Goal: Task Accomplishment & Management: Manage account settings

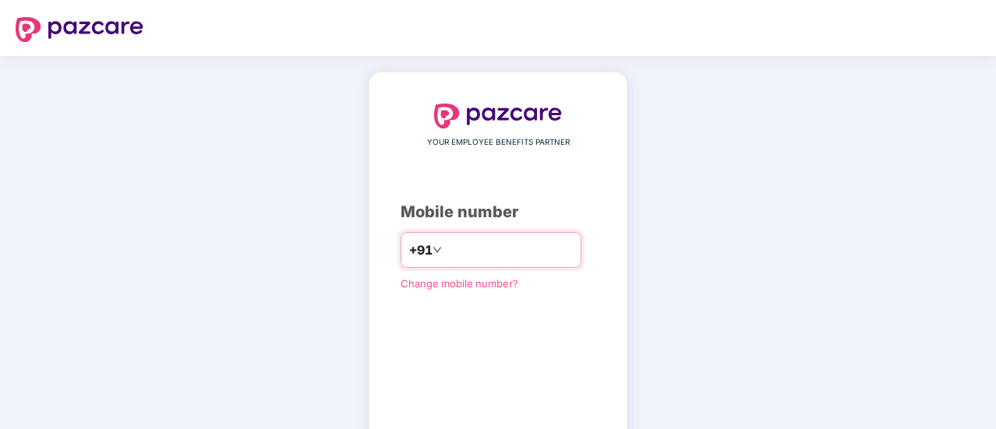
click at [479, 249] on input "number" at bounding box center [509, 250] width 128 height 25
type input "**********"
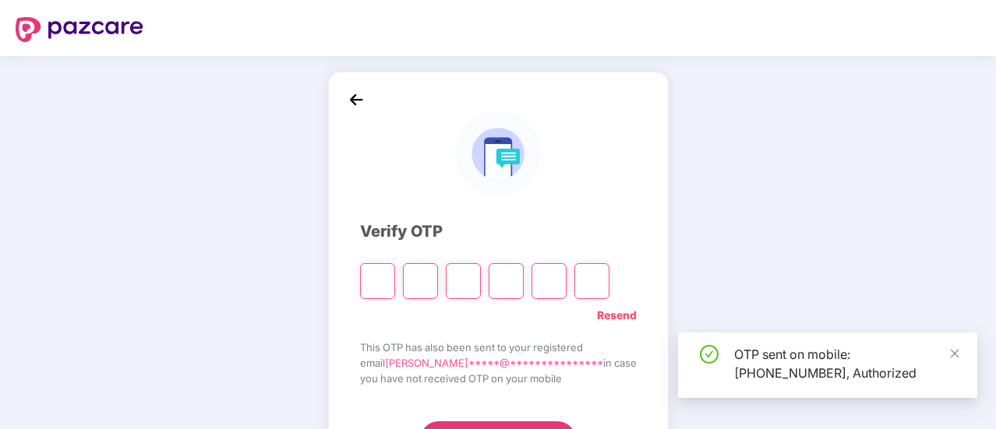
scroll to position [78, 0]
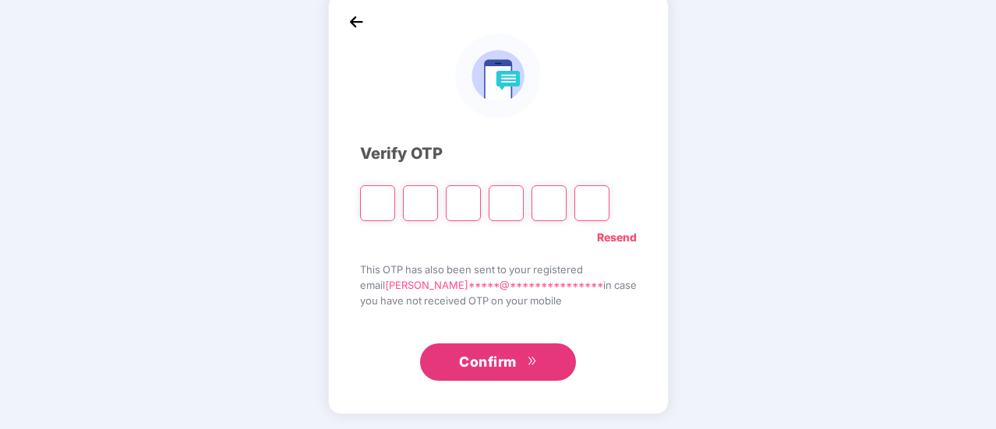
type input "*"
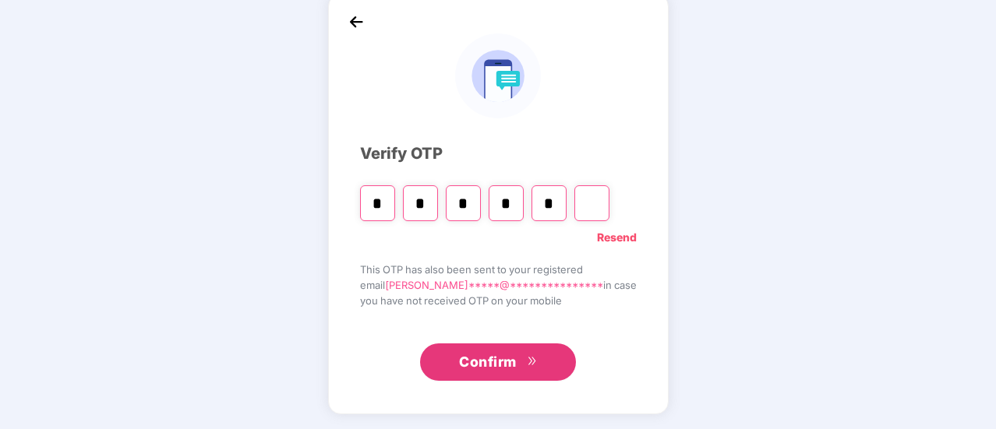
type input "*"
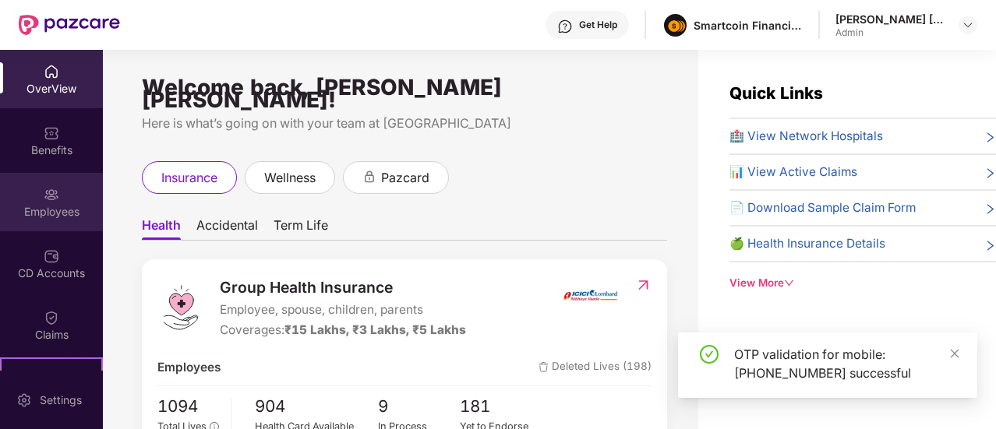
click at [67, 192] on div "Employees" at bounding box center [51, 202] width 103 height 58
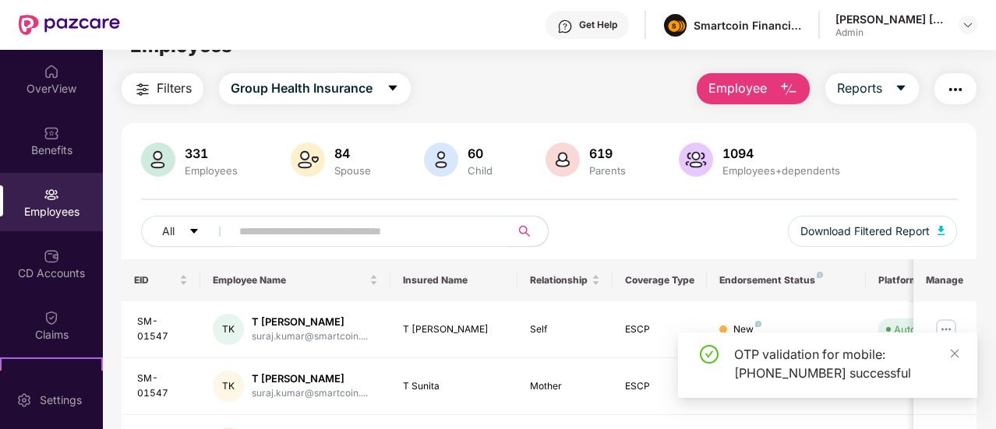
scroll to position [32, 0]
click at [395, 235] on input "text" at bounding box center [364, 230] width 250 height 23
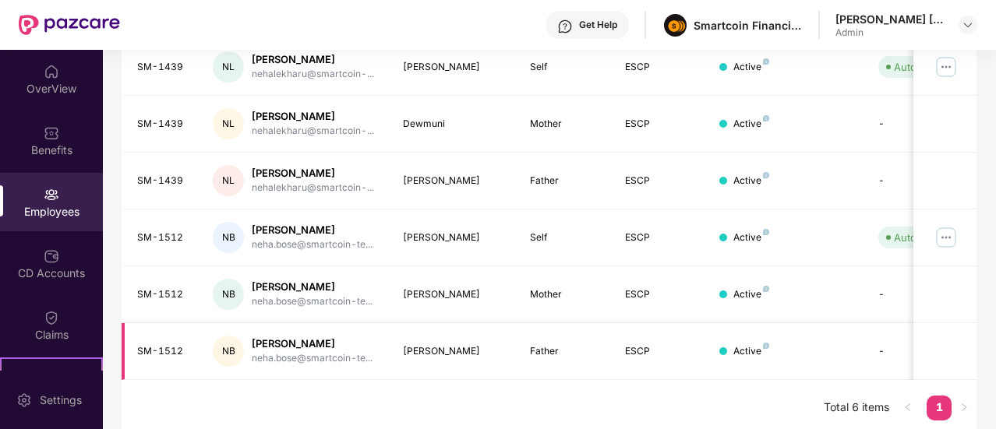
scroll to position [298, 0]
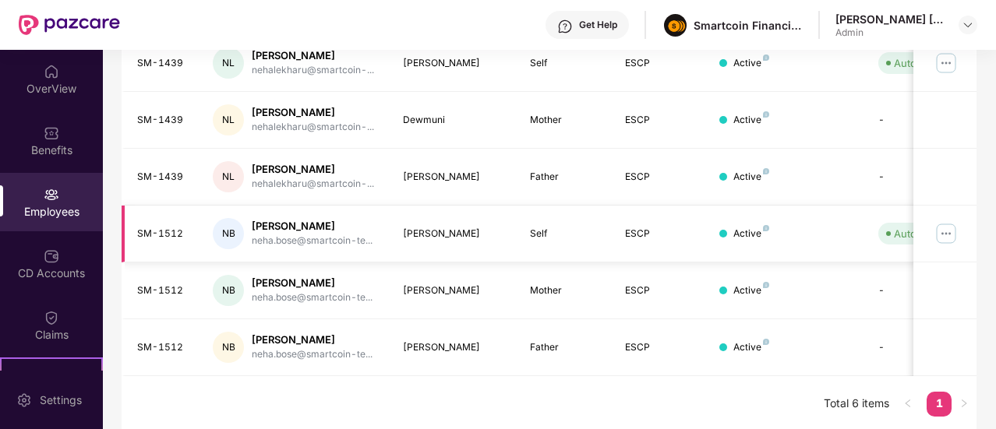
type input "****"
click at [945, 235] on img at bounding box center [946, 233] width 25 height 25
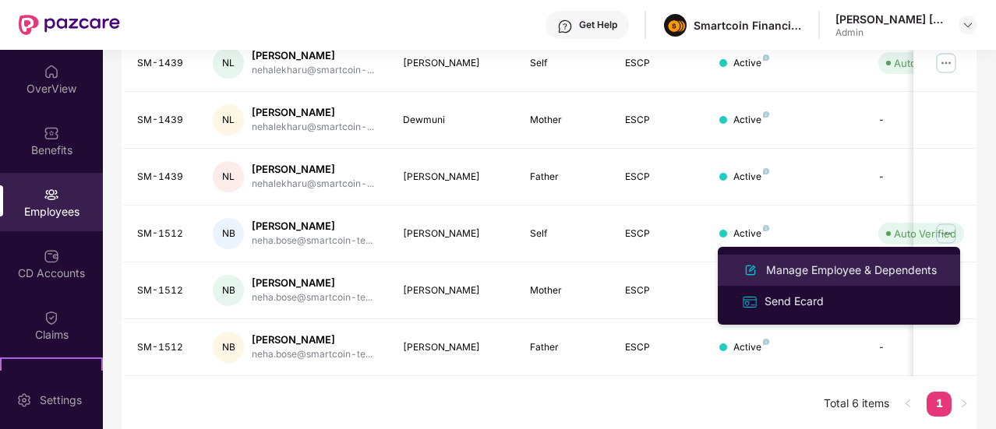
click at [856, 268] on div "Manage Employee & Dependents" at bounding box center [851, 270] width 177 height 17
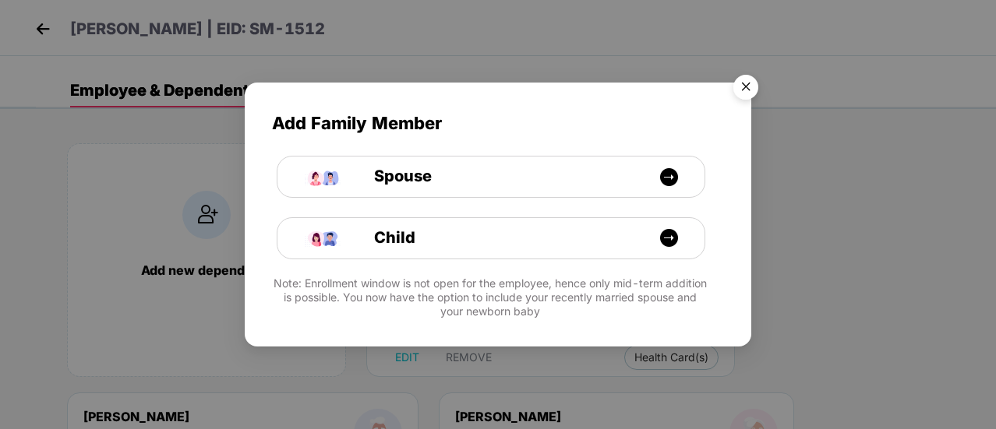
click at [745, 88] on img "Close" at bounding box center [746, 90] width 44 height 44
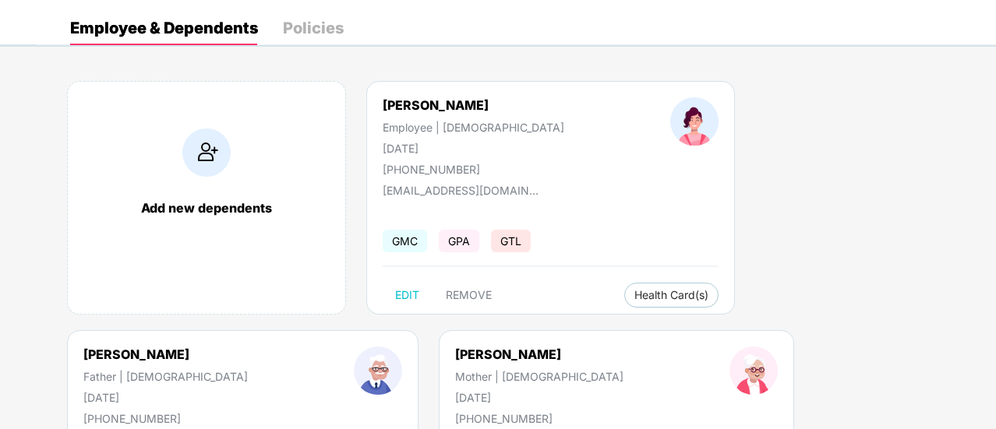
scroll to position [104, 0]
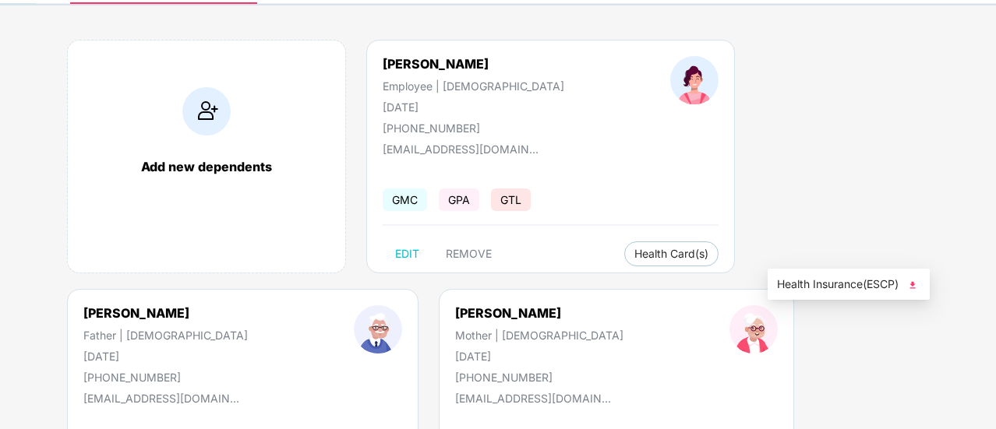
click at [912, 280] on img at bounding box center [913, 285] width 16 height 16
